Goal: Transaction & Acquisition: Register for event/course

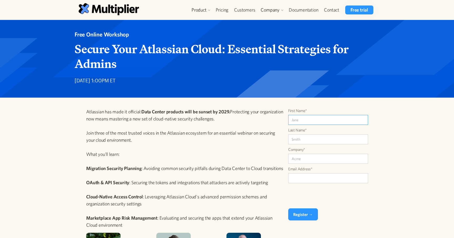
click at [308, 121] on input "First Name*" at bounding box center [328, 120] width 80 height 10
type input "Bernandina"
type input "Ortiz"
click at [300, 182] on input "Email Address*" at bounding box center [328, 178] width 80 height 10
click at [315, 159] on input "APETECH LL" at bounding box center [328, 159] width 80 height 10
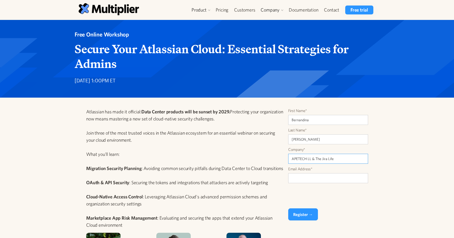
click at [310, 157] on input "APETECH LL & The Jira Life" at bounding box center [328, 159] width 80 height 10
drag, startPoint x: 340, startPoint y: 159, endPoint x: 318, endPoint y: 157, distance: 22.7
click at [318, 157] on input "APETECH LLC & The Jira Life" at bounding box center [328, 159] width 80 height 10
type input "APETECH LLC & TJL Media LLC"
click at [306, 178] on input "Email Address*" at bounding box center [328, 178] width 80 height 10
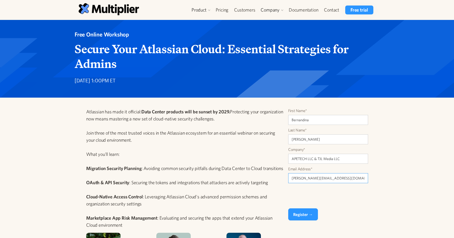
type input "lina@thejiralife.com"
click at [302, 216] on input "Register →" at bounding box center [303, 214] width 30 height 12
type input "Please wait..."
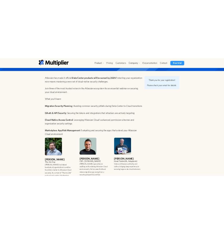
scroll to position [74, 0]
